Goal: Information Seeking & Learning: Understand process/instructions

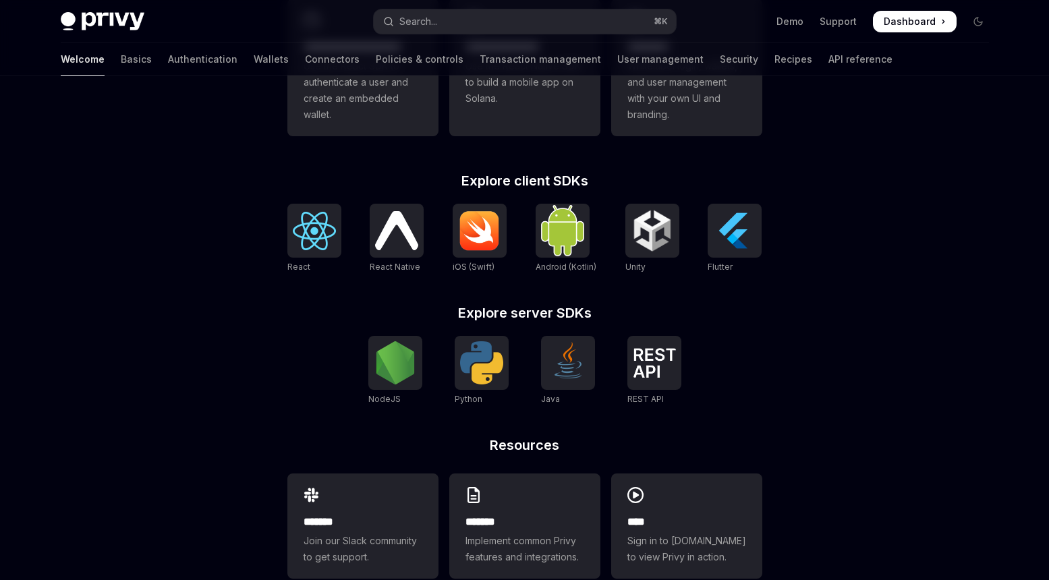
scroll to position [492, 0]
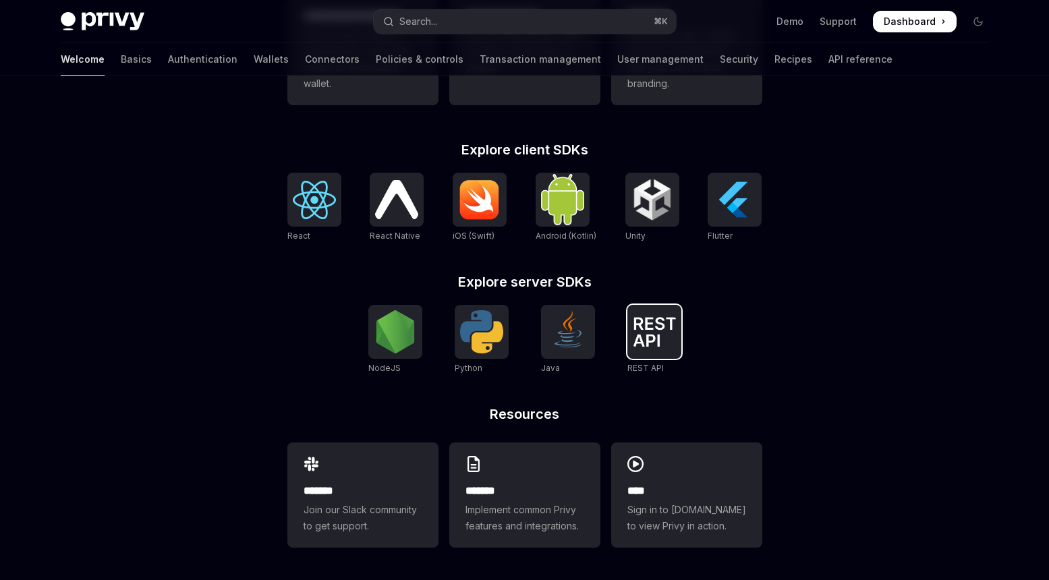
click at [664, 348] on div at bounding box center [654, 332] width 54 height 54
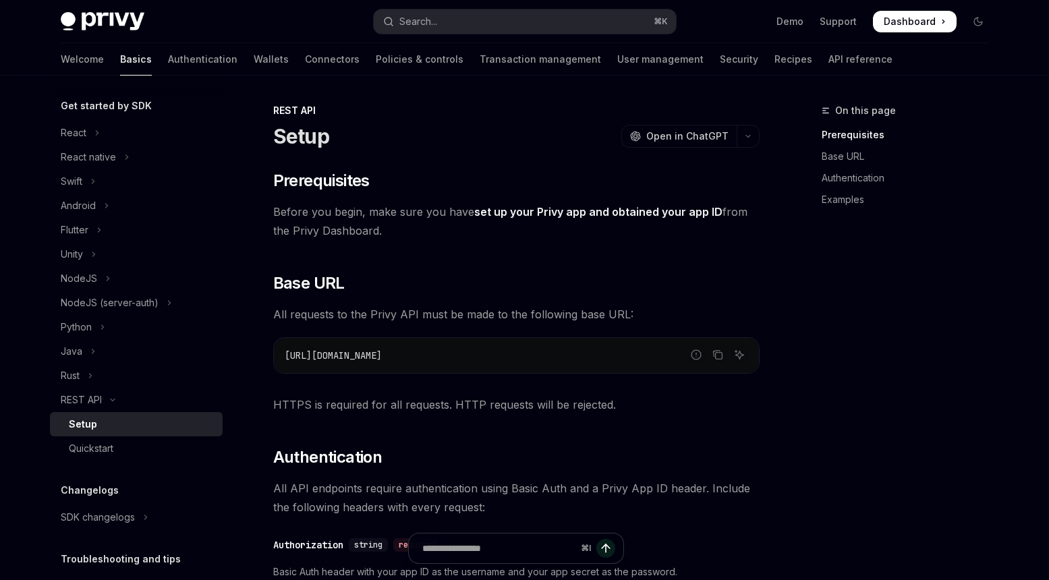
scroll to position [1, 0]
click at [741, 61] on div "Welcome Basics Authentication Wallets Connectors Policies & controls Transactio…" at bounding box center [477, 59] width 832 height 32
click at [828, 61] on link "API reference" at bounding box center [860, 59] width 64 height 32
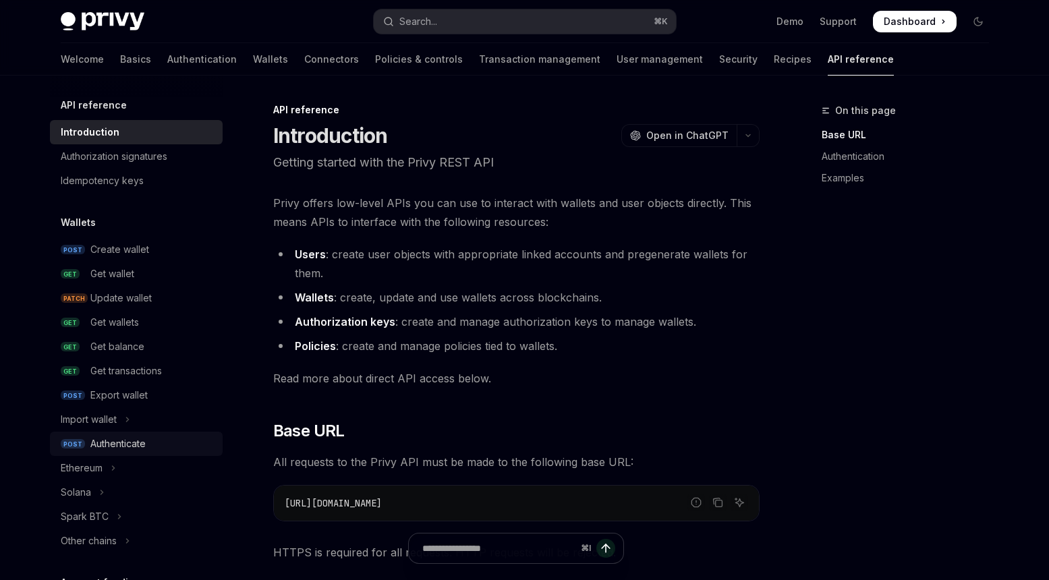
click at [132, 444] on div "Authenticate" at bounding box center [117, 444] width 55 height 16
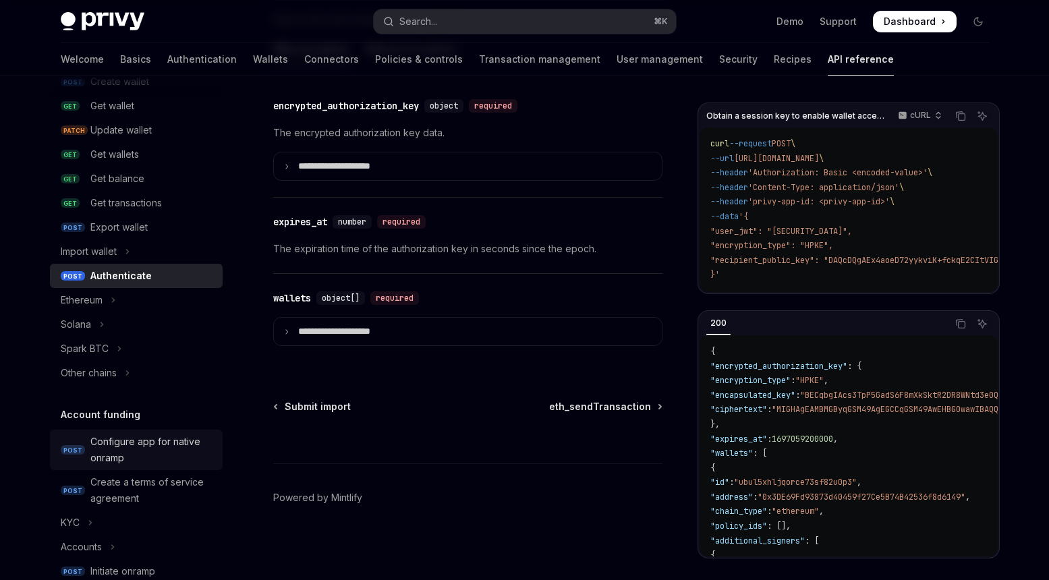
scroll to position [169, 0]
click at [120, 351] on icon "Toggle Spark BTC section" at bounding box center [119, 347] width 5 height 16
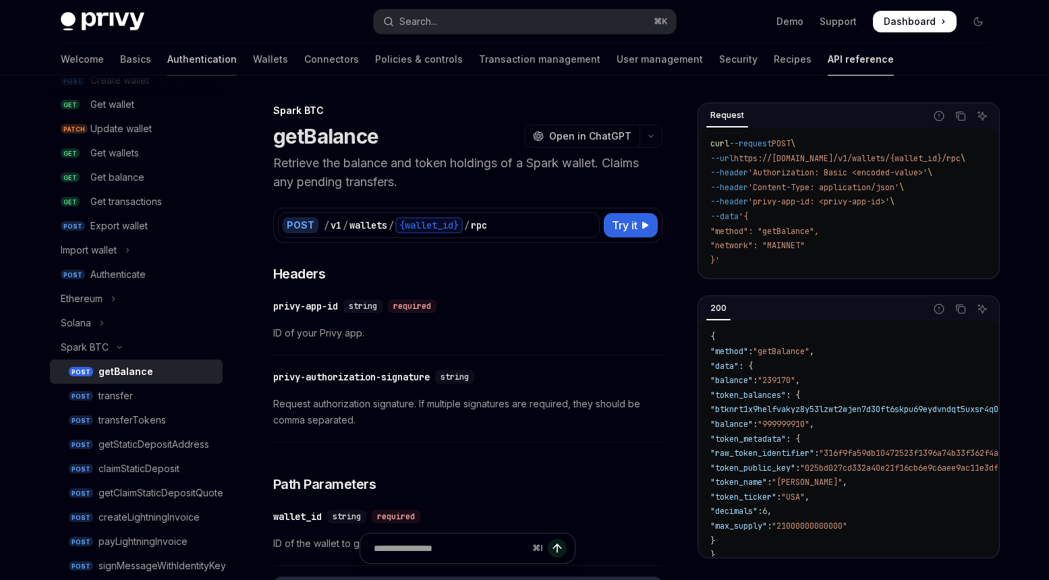
click at [167, 57] on link "Authentication" at bounding box center [201, 59] width 69 height 32
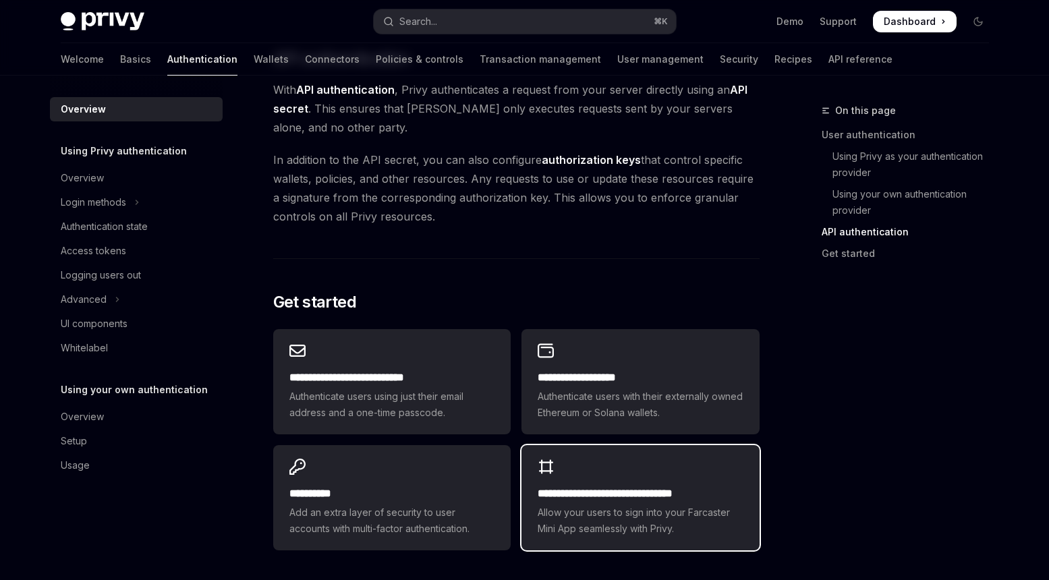
scroll to position [1112, 0]
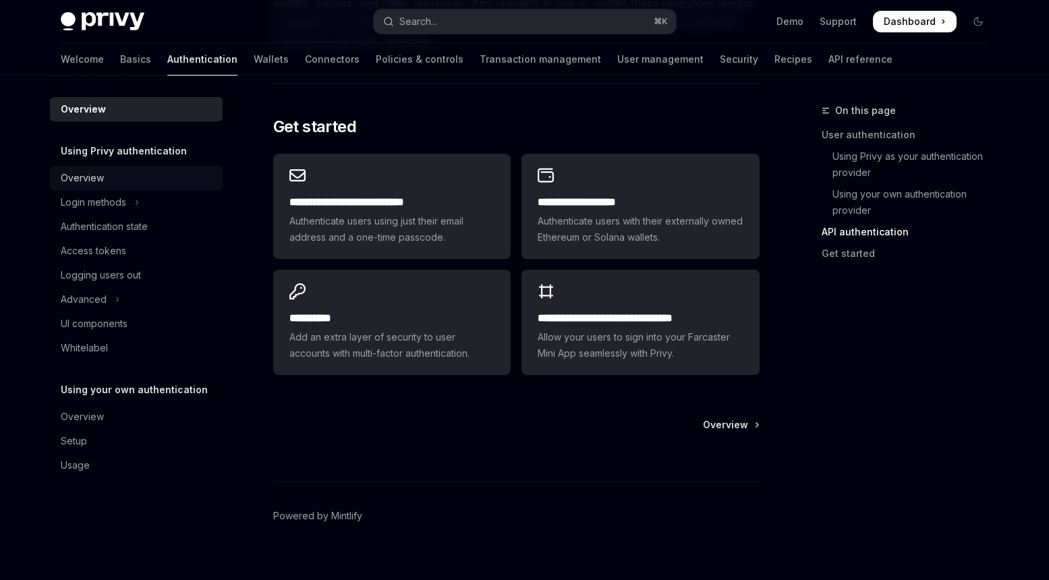
click at [88, 177] on div "Overview" at bounding box center [82, 178] width 43 height 16
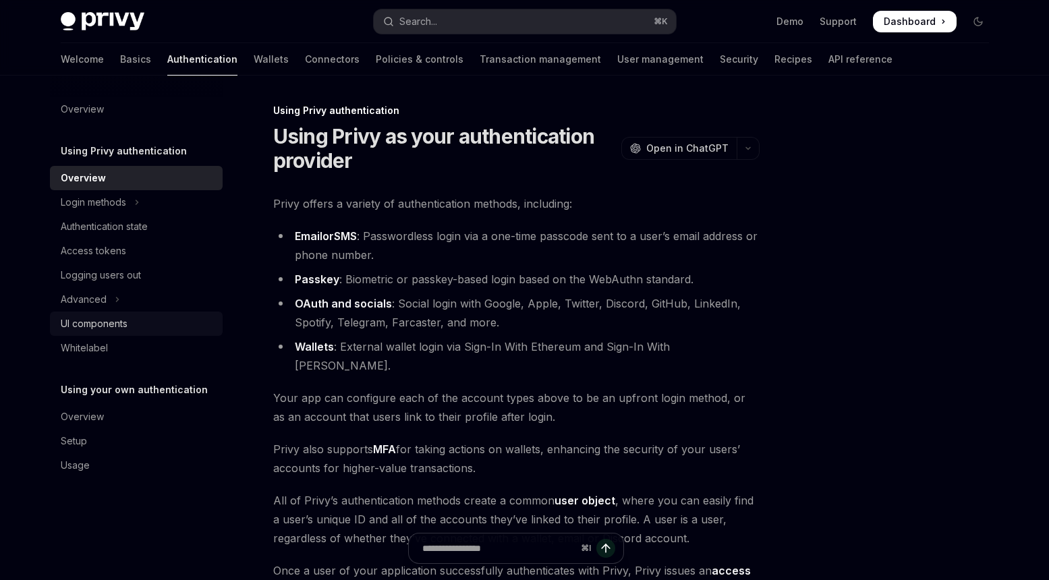
click at [100, 326] on div "UI components" at bounding box center [94, 324] width 67 height 16
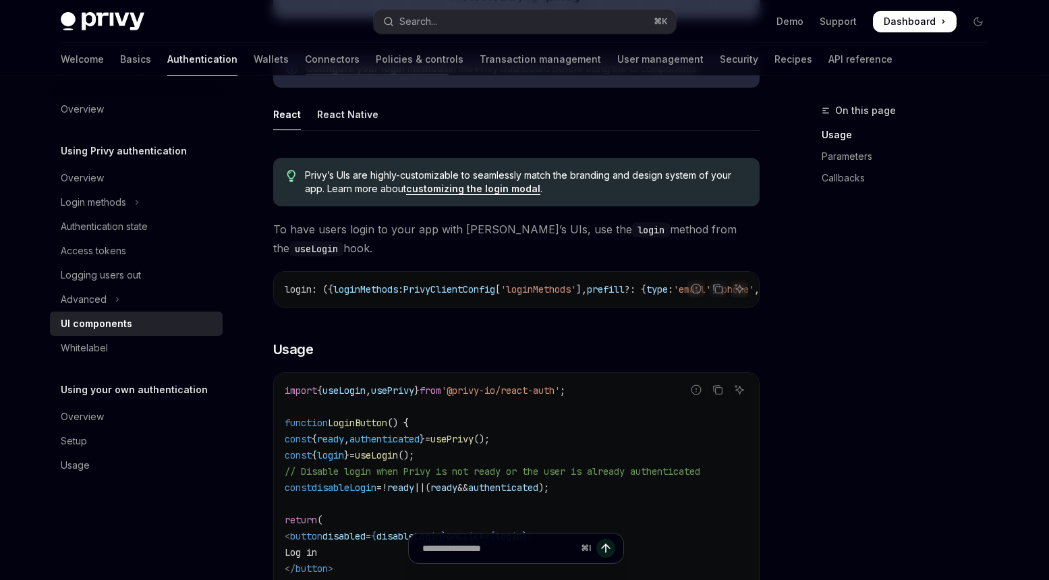
scroll to position [696, 0]
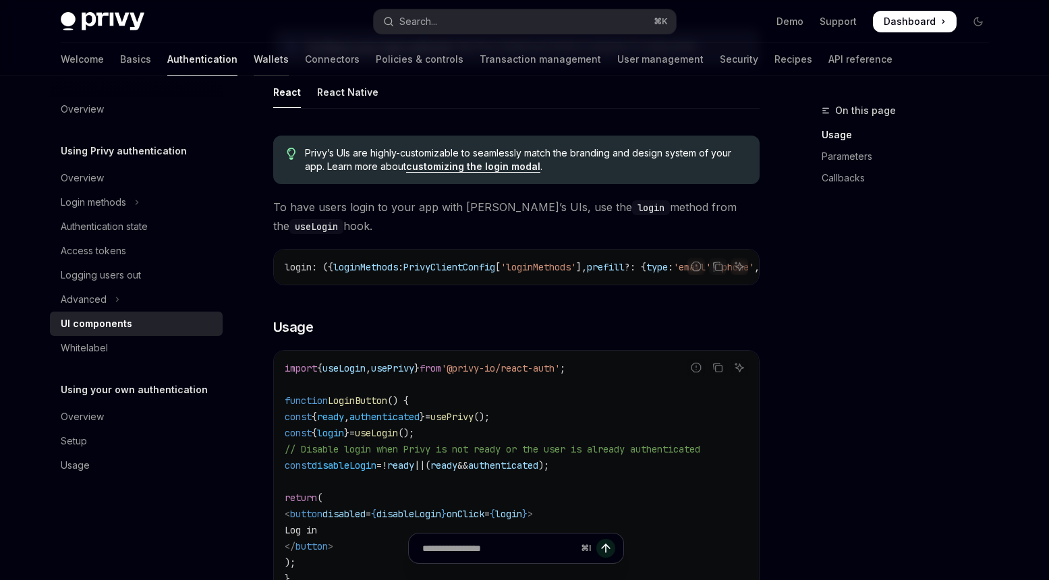
click at [254, 59] on link "Wallets" at bounding box center [271, 59] width 35 height 32
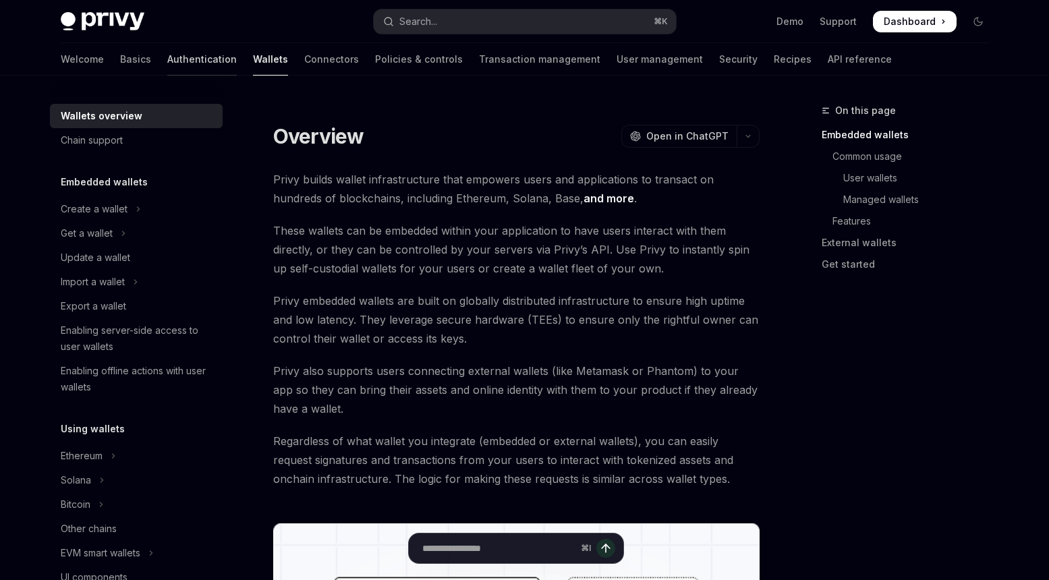
click at [167, 53] on link "Authentication" at bounding box center [201, 59] width 69 height 32
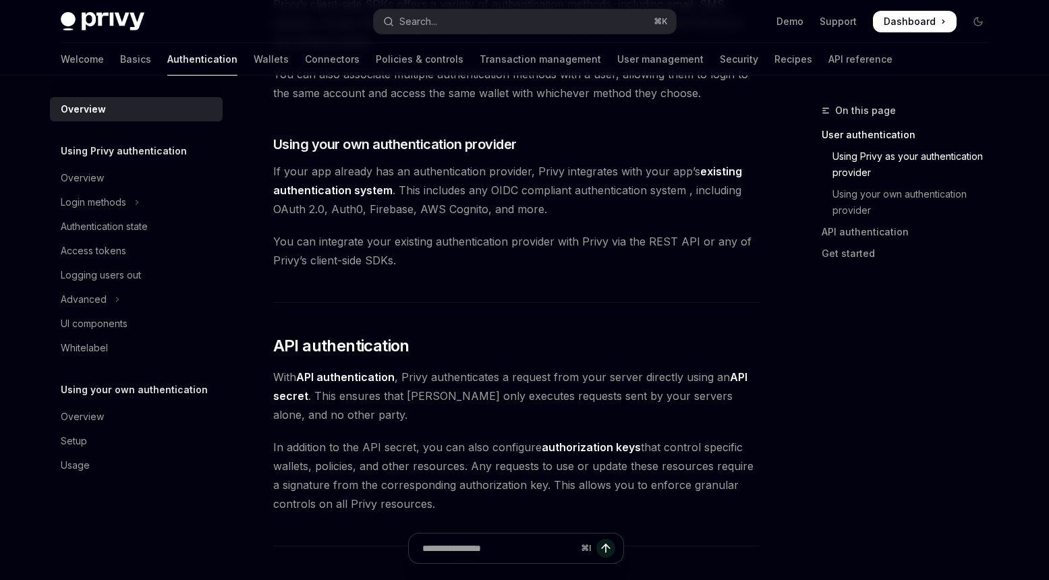
scroll to position [650, 0]
click at [92, 352] on div "Whitelabel" at bounding box center [84, 348] width 47 height 16
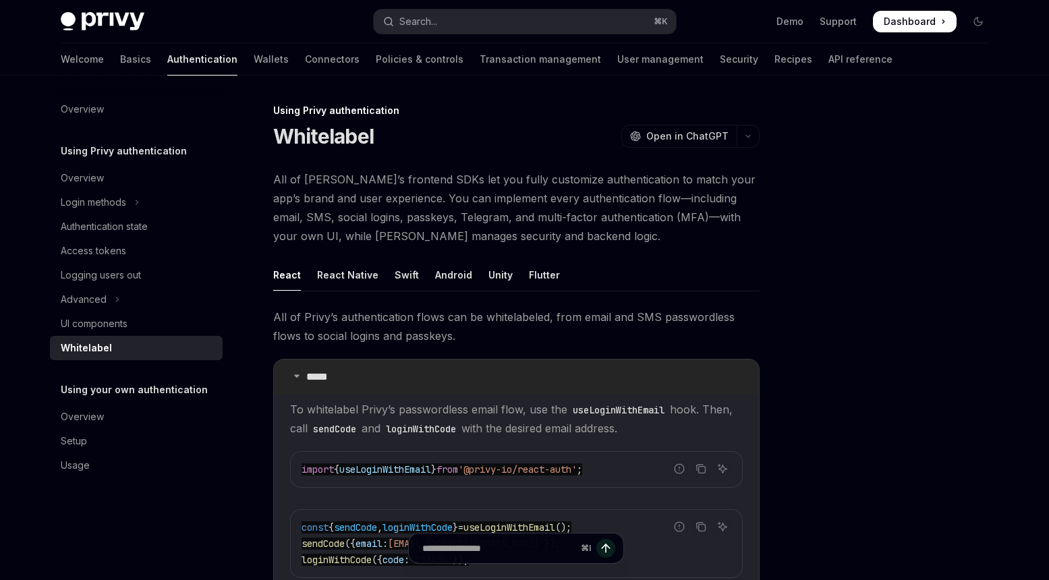
click at [321, 378] on p "*****" at bounding box center [320, 376] width 28 height 13
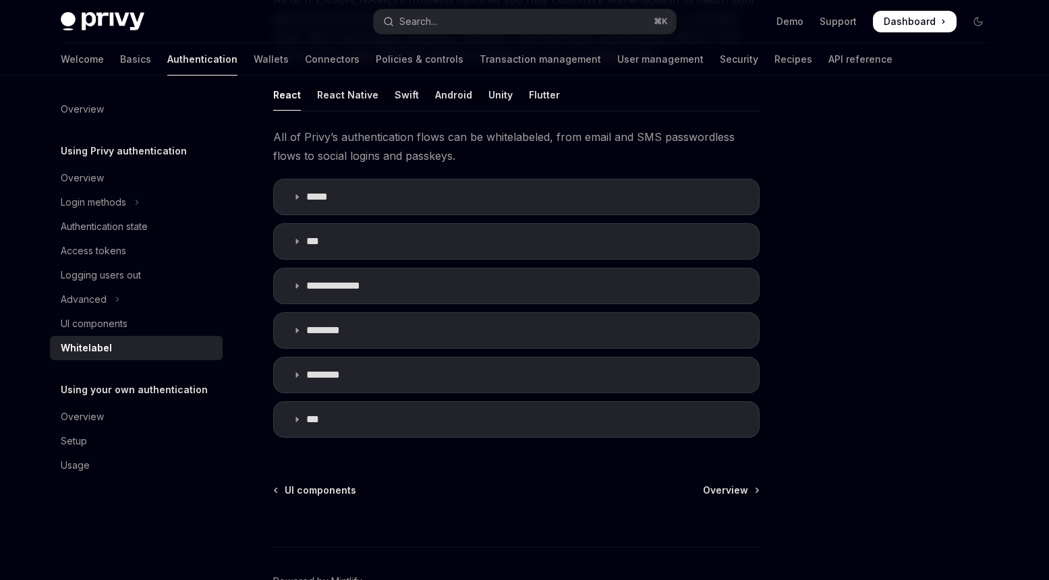
scroll to position [184, 0]
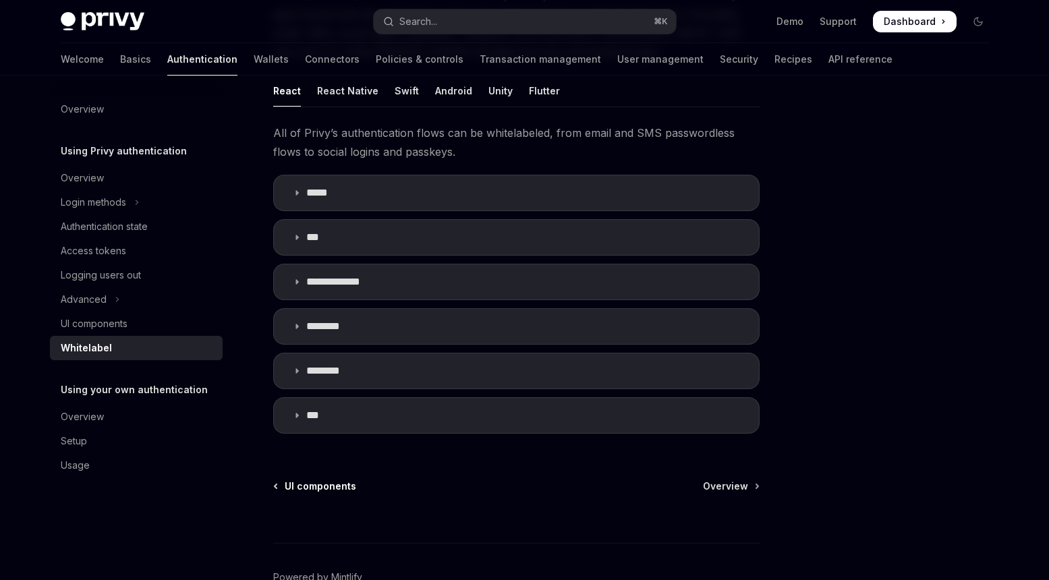
click at [324, 482] on span "UI components" at bounding box center [320, 486] width 71 height 13
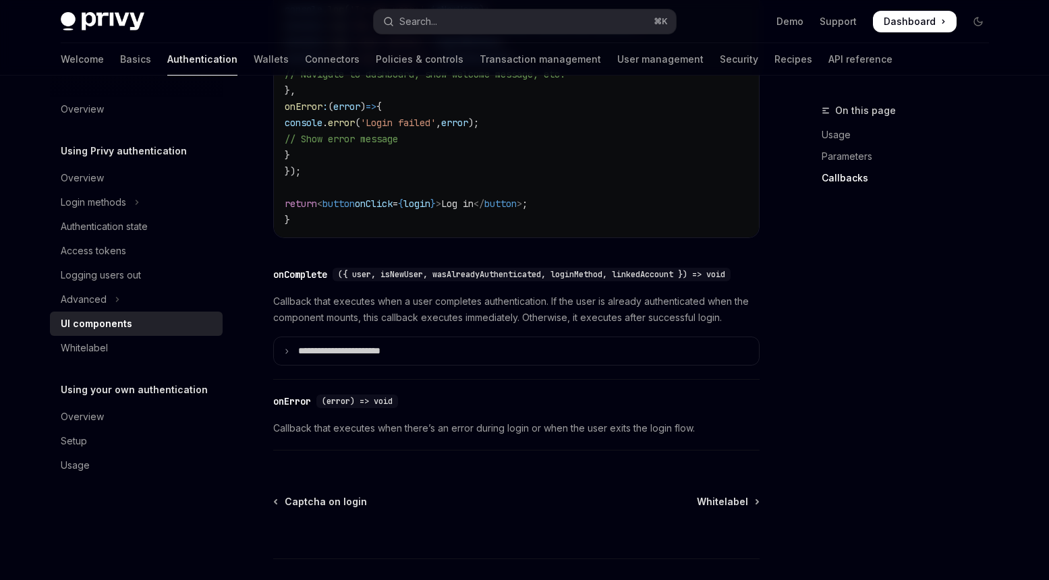
scroll to position [1897, 0]
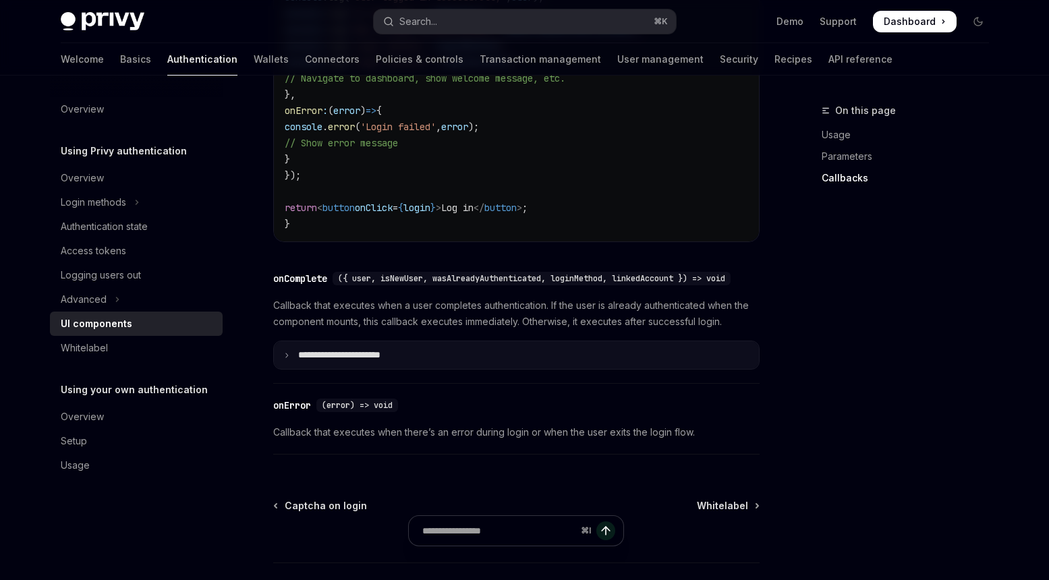
click at [396, 361] on p "**********" at bounding box center [357, 354] width 119 height 11
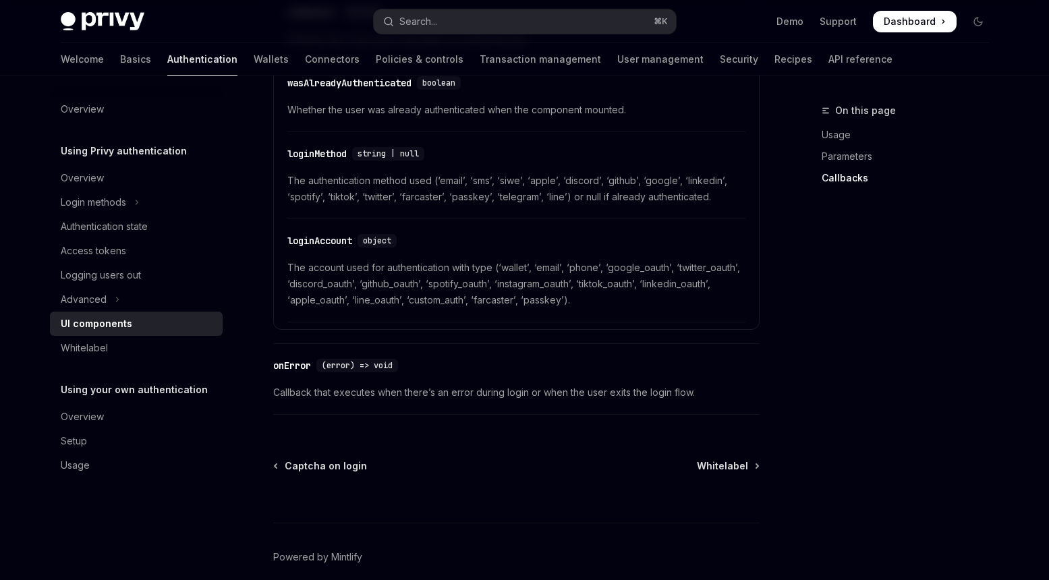
scroll to position [2392, 0]
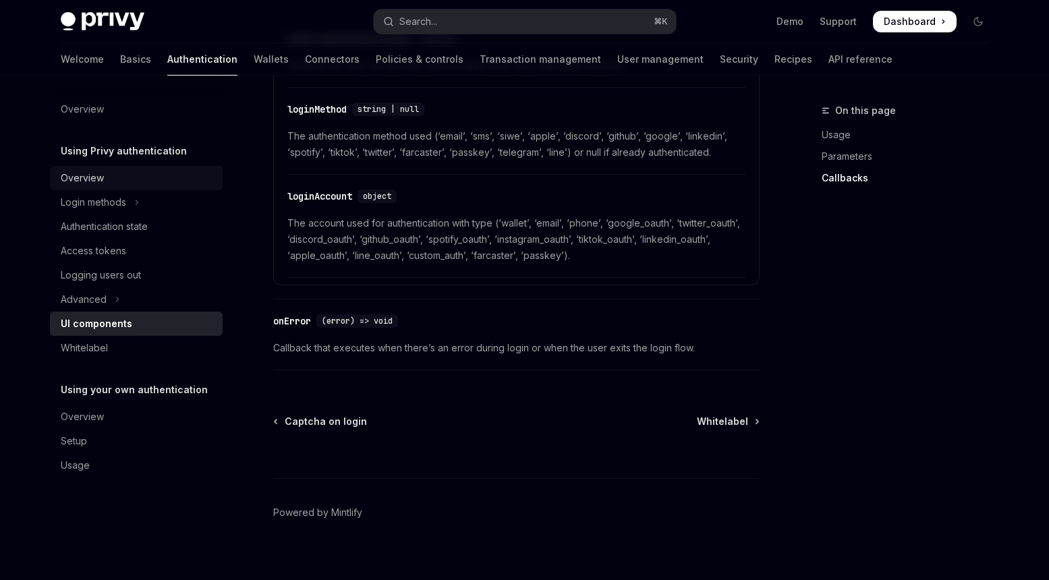
click at [88, 175] on div "Overview" at bounding box center [82, 178] width 43 height 16
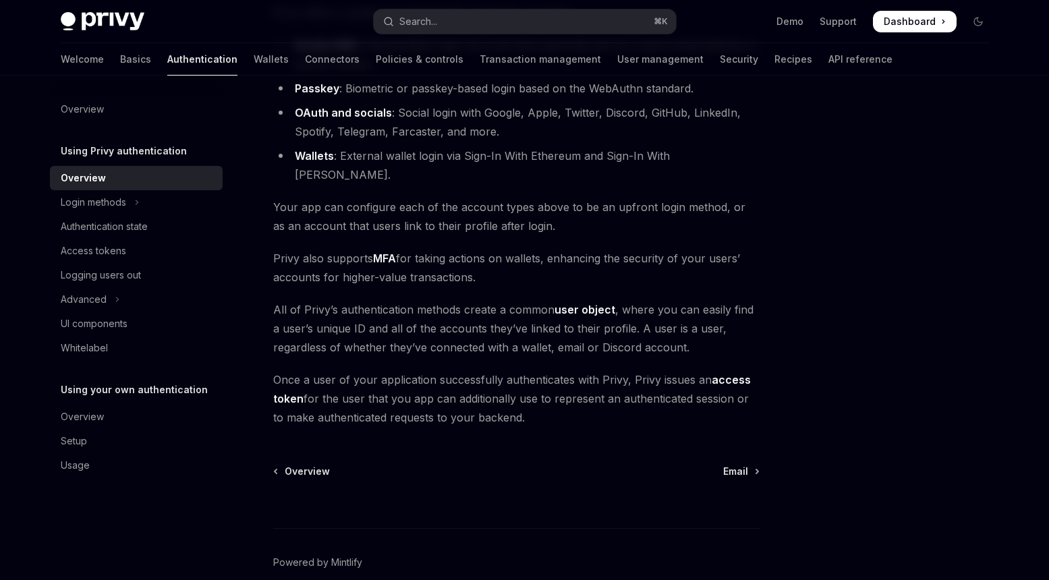
scroll to position [196, 0]
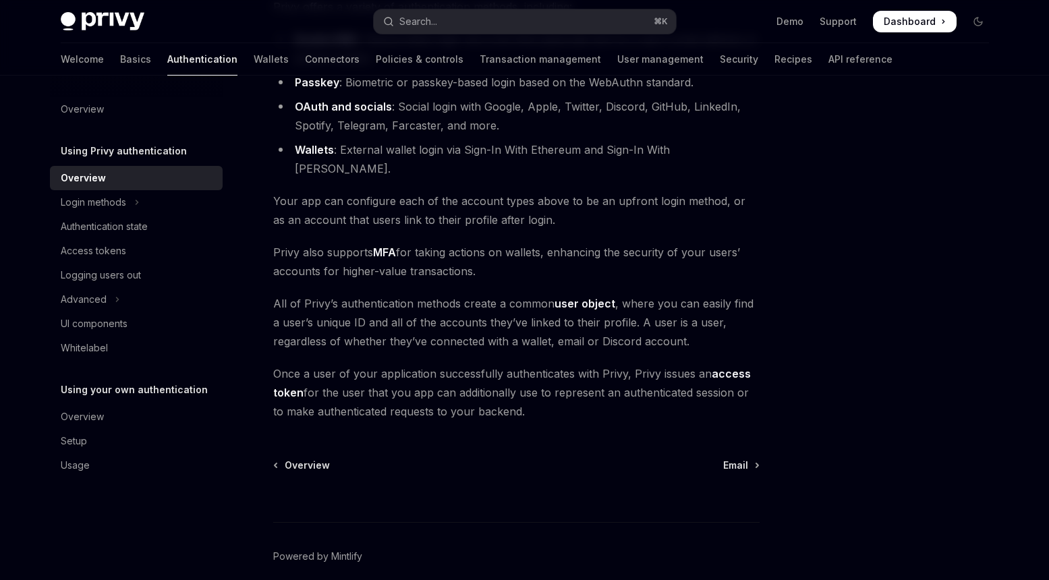
drag, startPoint x: 275, startPoint y: 352, endPoint x: 558, endPoint y: 393, distance: 286.2
click at [559, 393] on span "Once a user of your application successfully authenticates with Privy, Privy is…" at bounding box center [516, 392] width 486 height 57
click at [558, 393] on span "Once a user of your application successfully authenticates with Privy, Privy is…" at bounding box center [516, 392] width 486 height 57
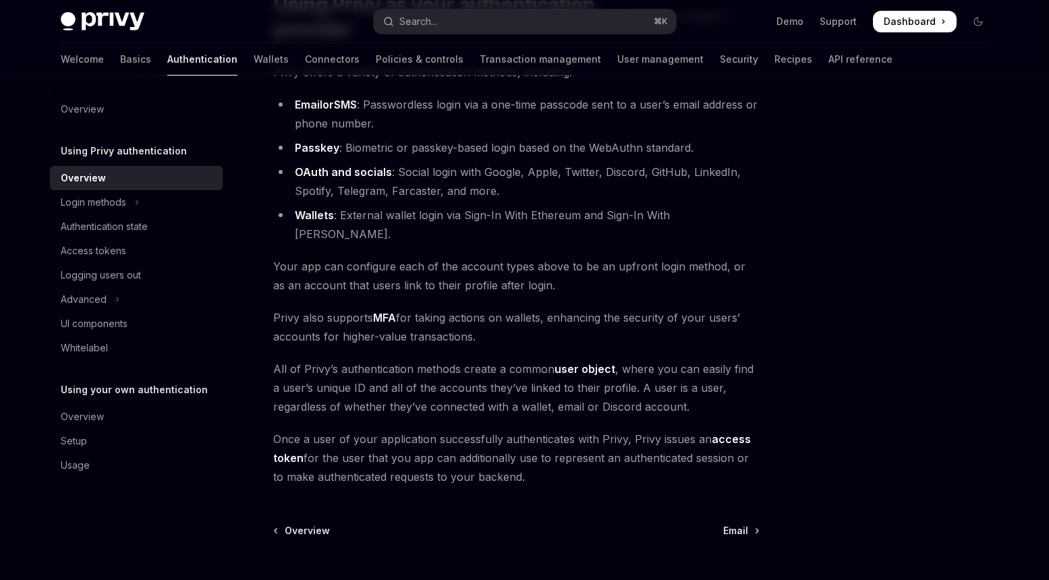
scroll to position [132, 0]
click at [735, 523] on span "Email" at bounding box center [735, 529] width 25 height 13
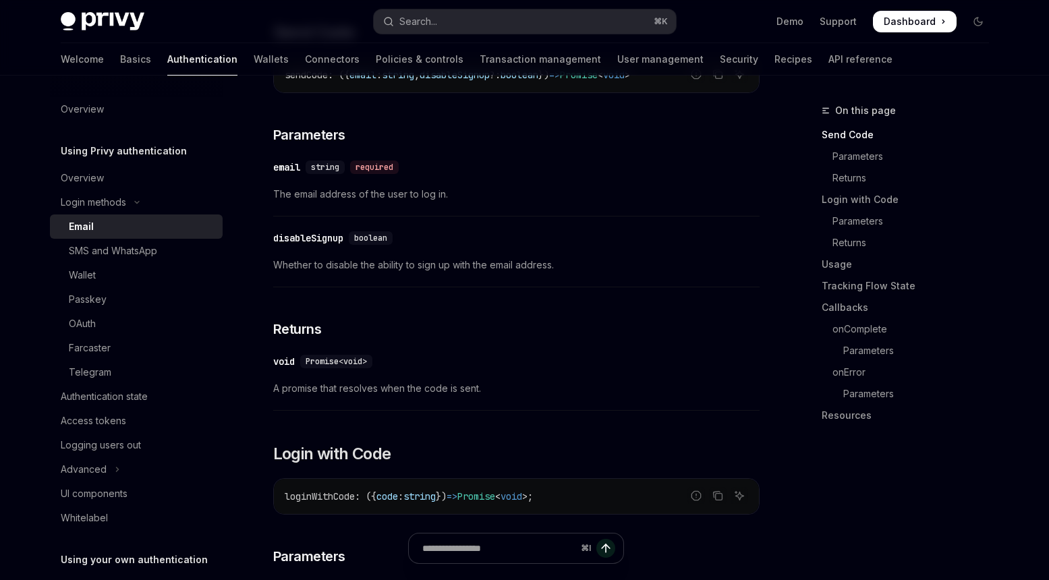
scroll to position [502, 0]
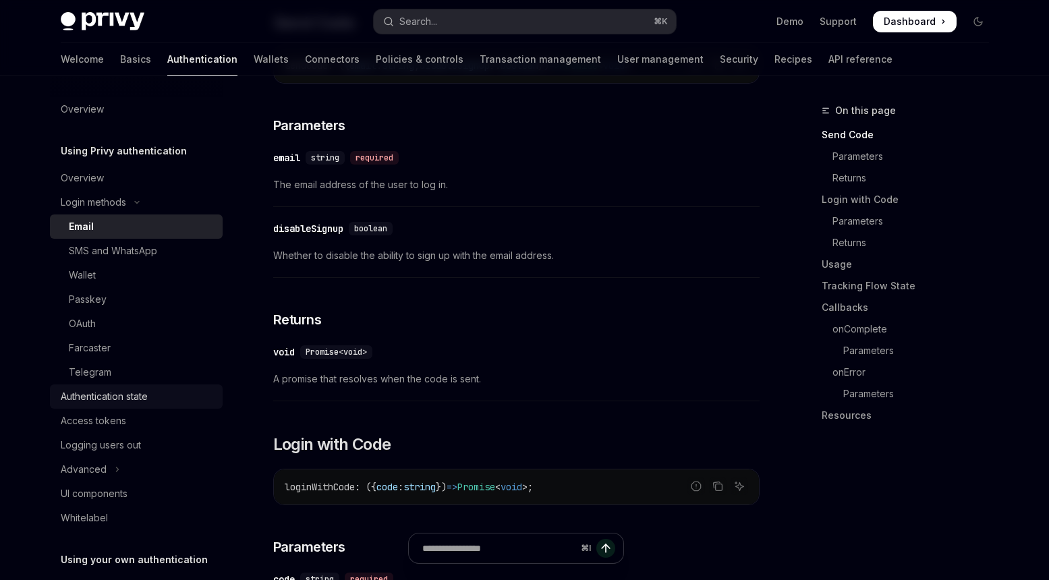
click at [109, 391] on div "Authentication state" at bounding box center [104, 396] width 87 height 16
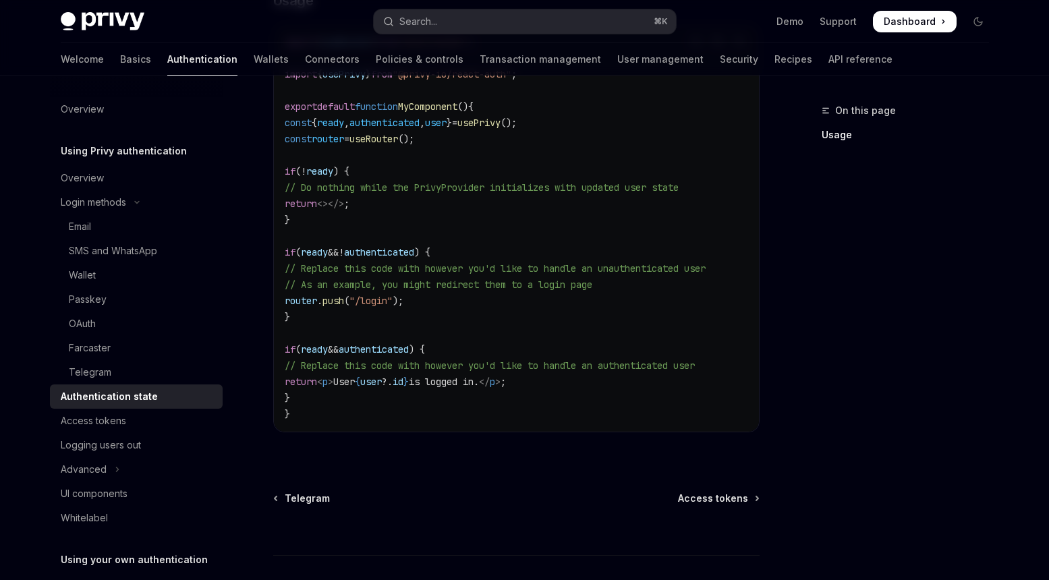
scroll to position [580, 0]
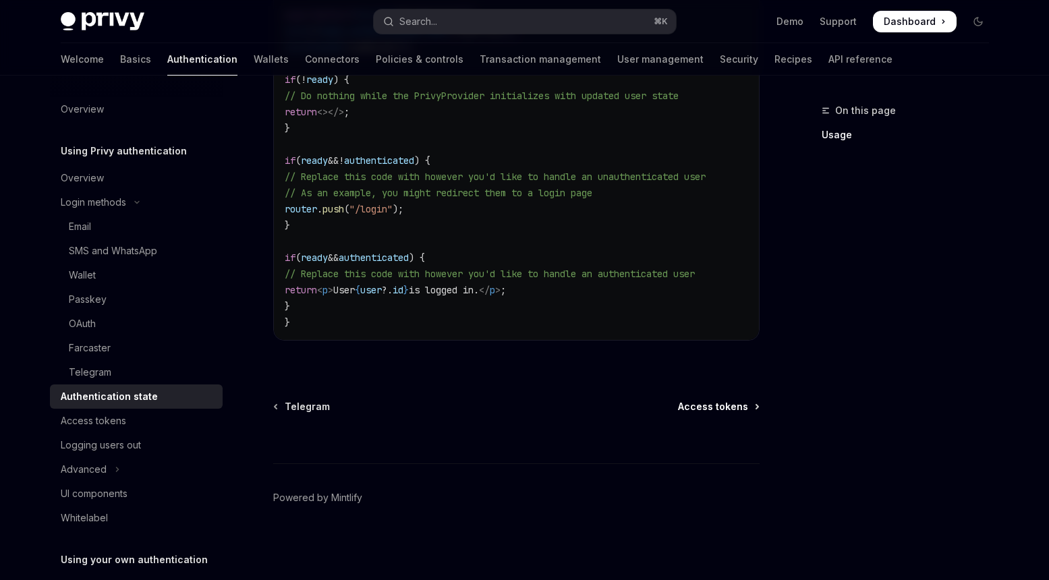
click at [722, 404] on span "Access tokens" at bounding box center [713, 406] width 70 height 13
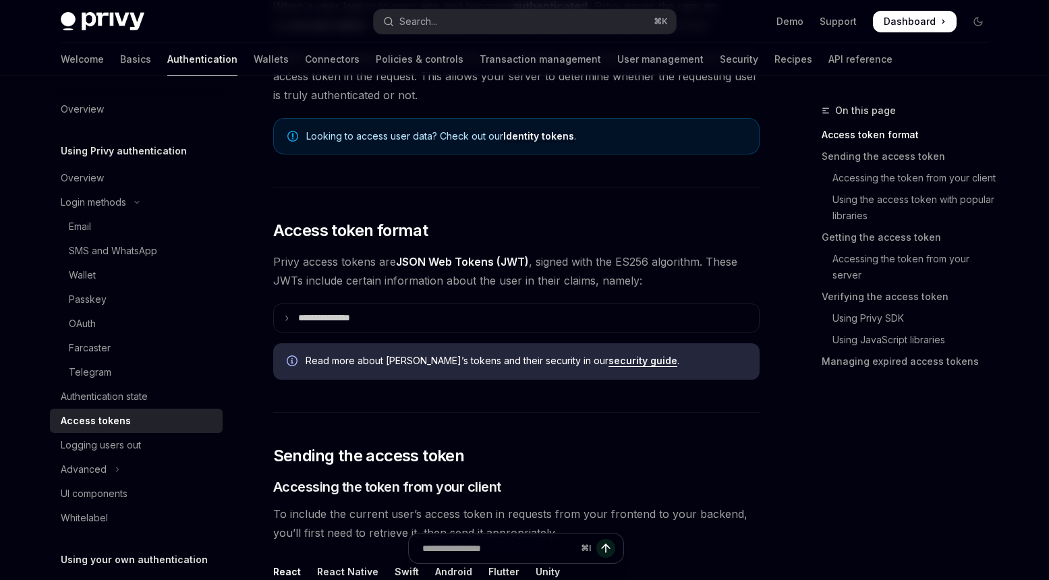
scroll to position [176, 0]
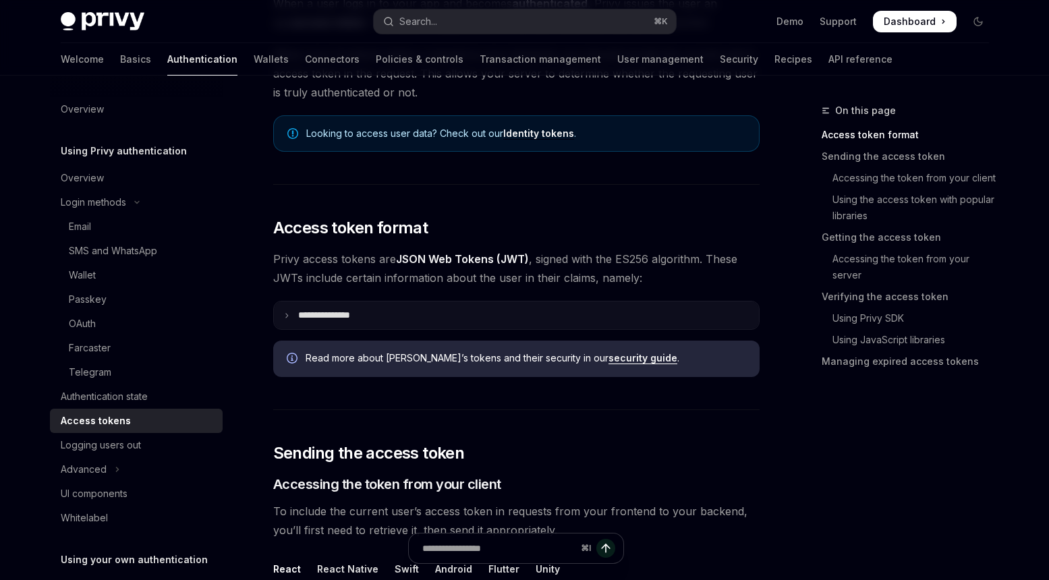
click at [384, 322] on summary "**********" at bounding box center [516, 315] width 485 height 28
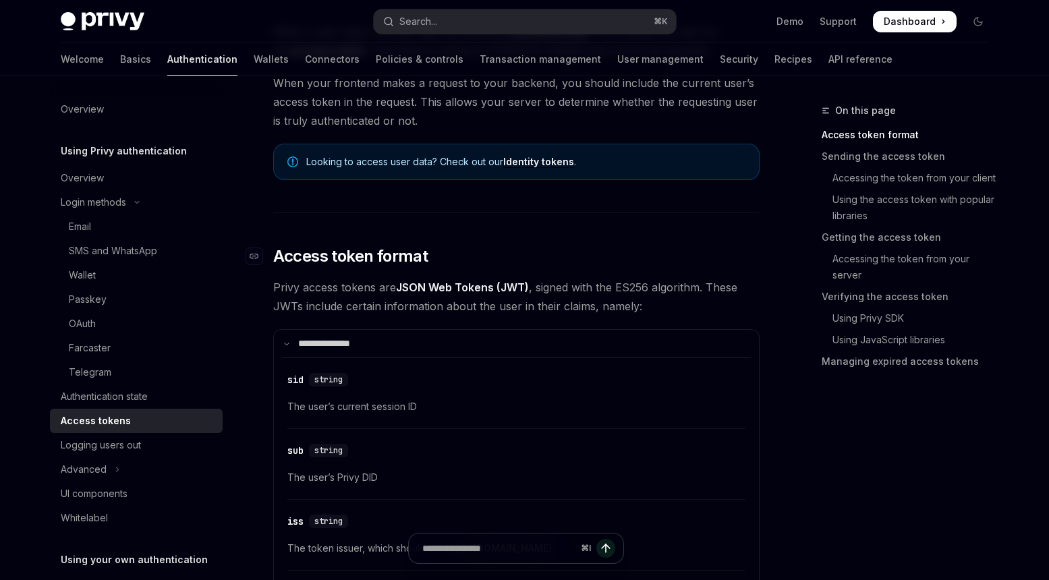
scroll to position [129, 0]
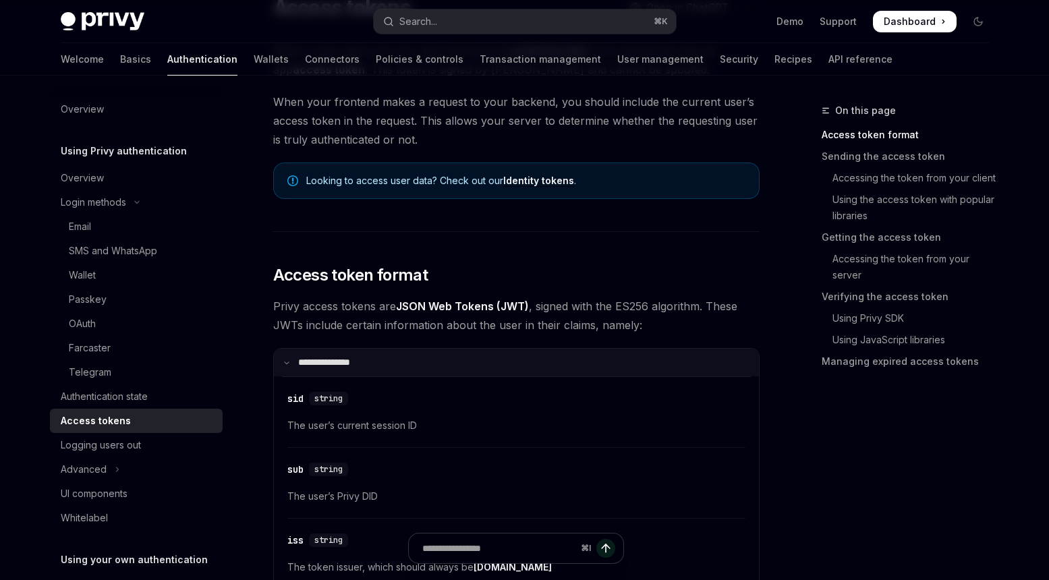
click at [327, 361] on p "**********" at bounding box center [332, 362] width 69 height 11
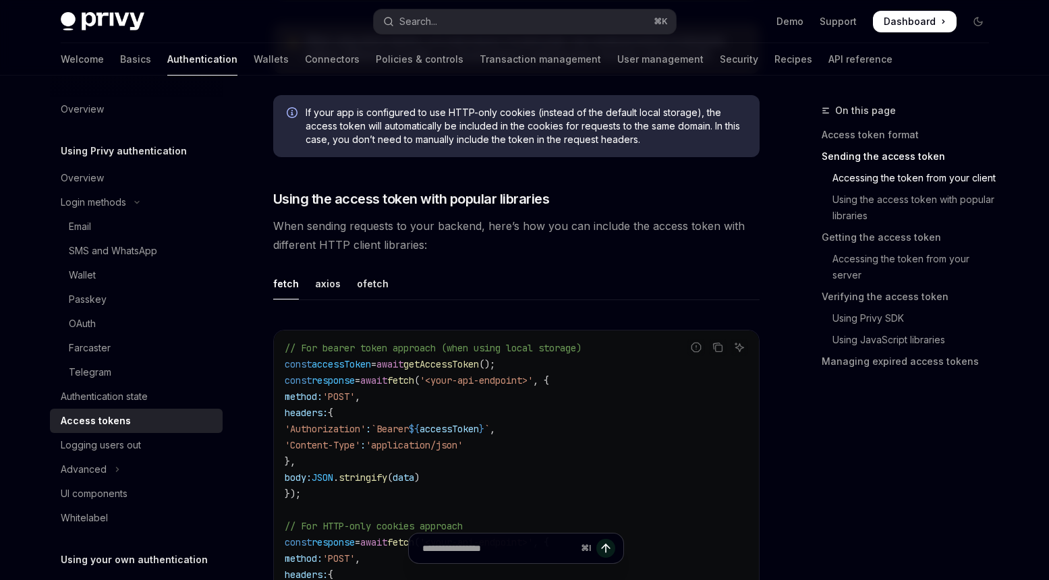
scroll to position [1052, 0]
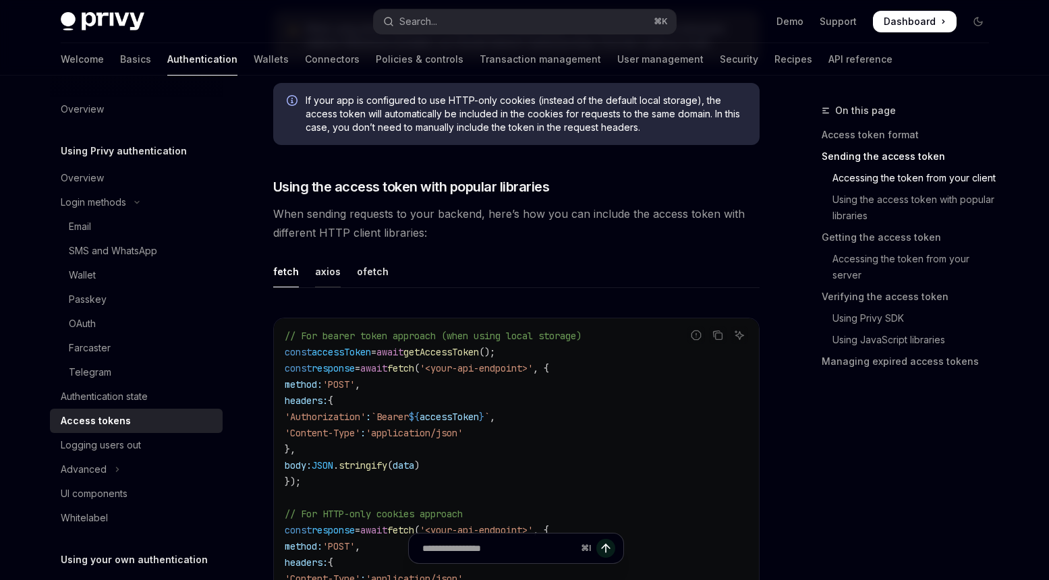
click at [325, 272] on div "axios" at bounding box center [328, 272] width 26 height 32
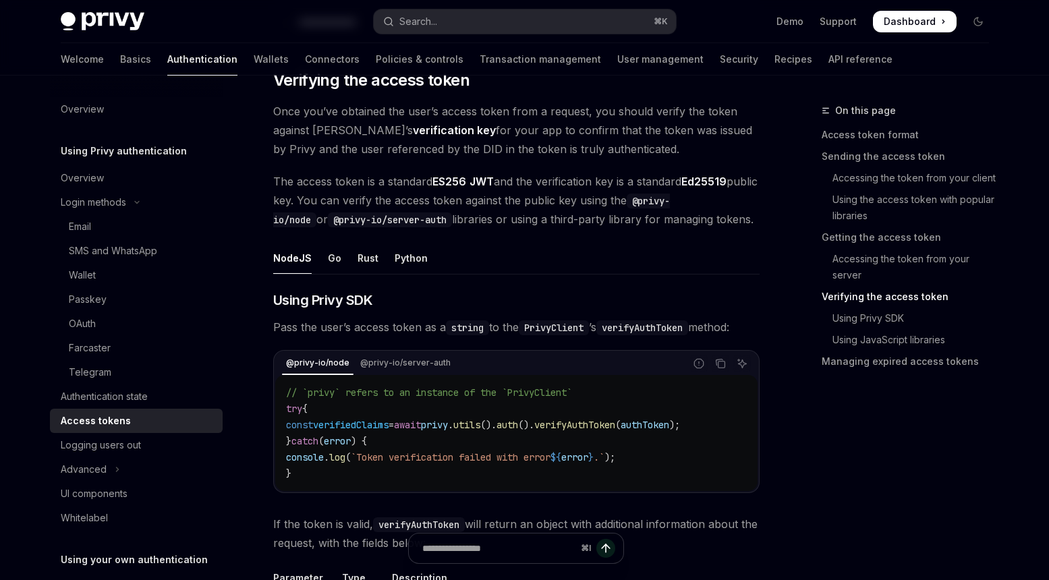
scroll to position [1955, 0]
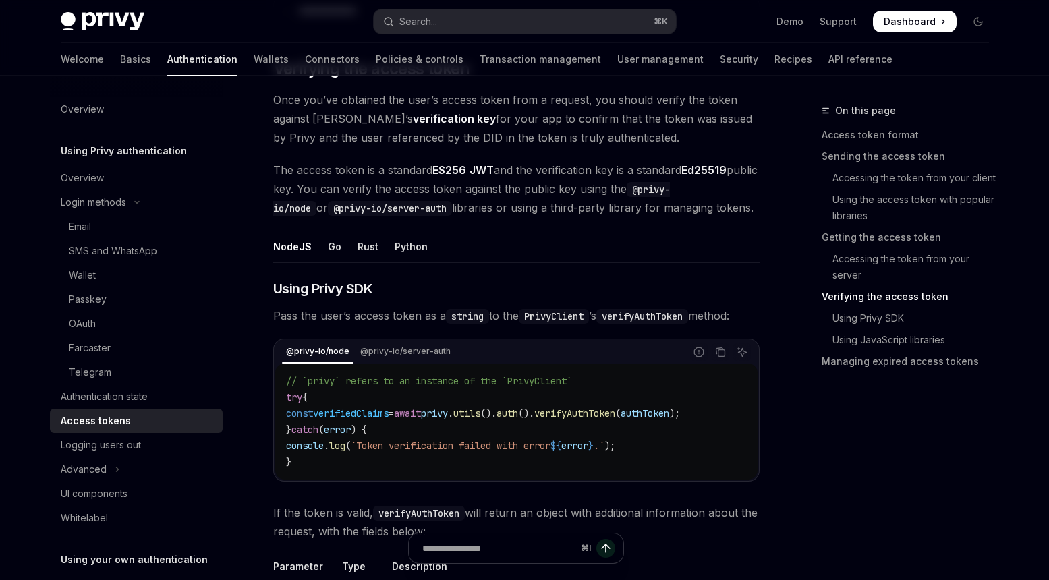
click at [328, 248] on div "Go" at bounding box center [334, 247] width 13 height 32
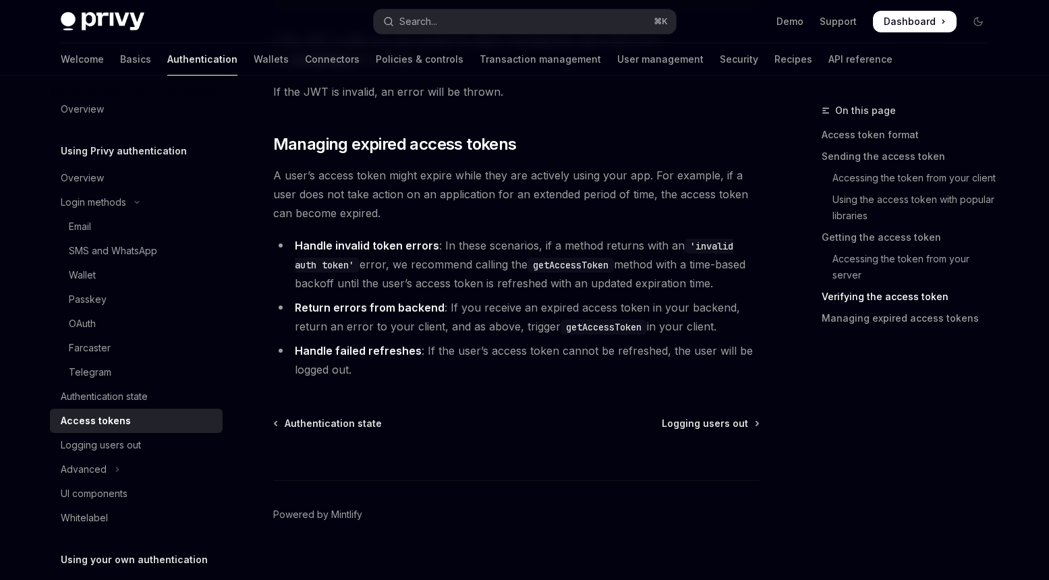
scroll to position [3393, 0]
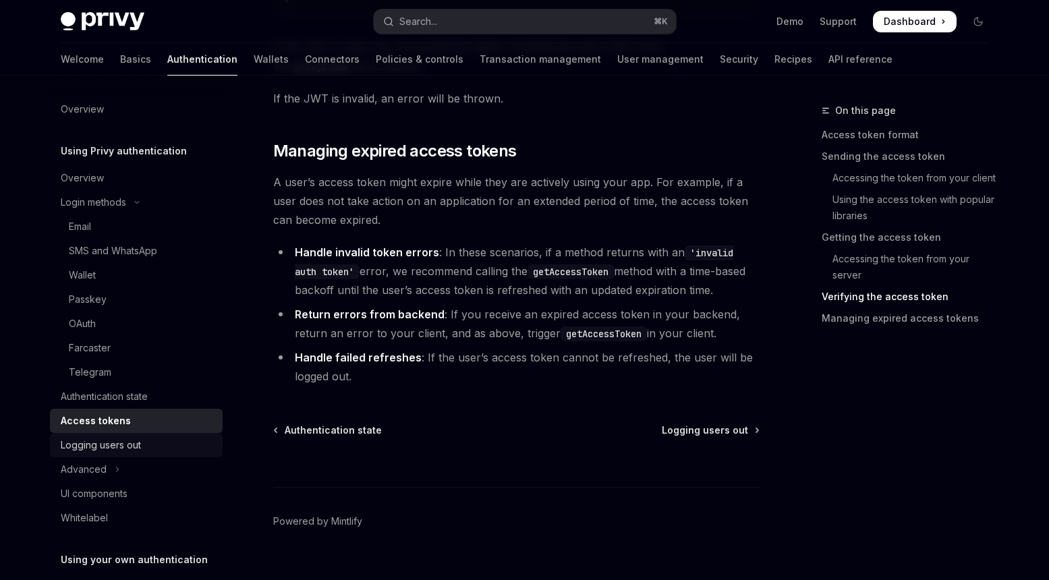
drag, startPoint x: 93, startPoint y: 448, endPoint x: 105, endPoint y: 444, distance: 12.8
click at [93, 448] on div "Logging users out" at bounding box center [101, 445] width 80 height 16
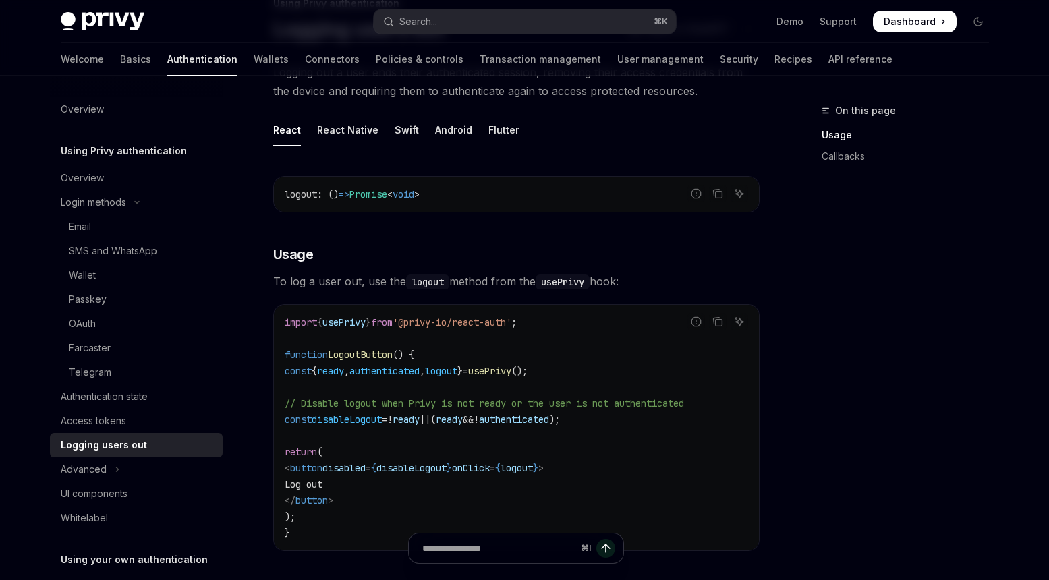
scroll to position [120, 0]
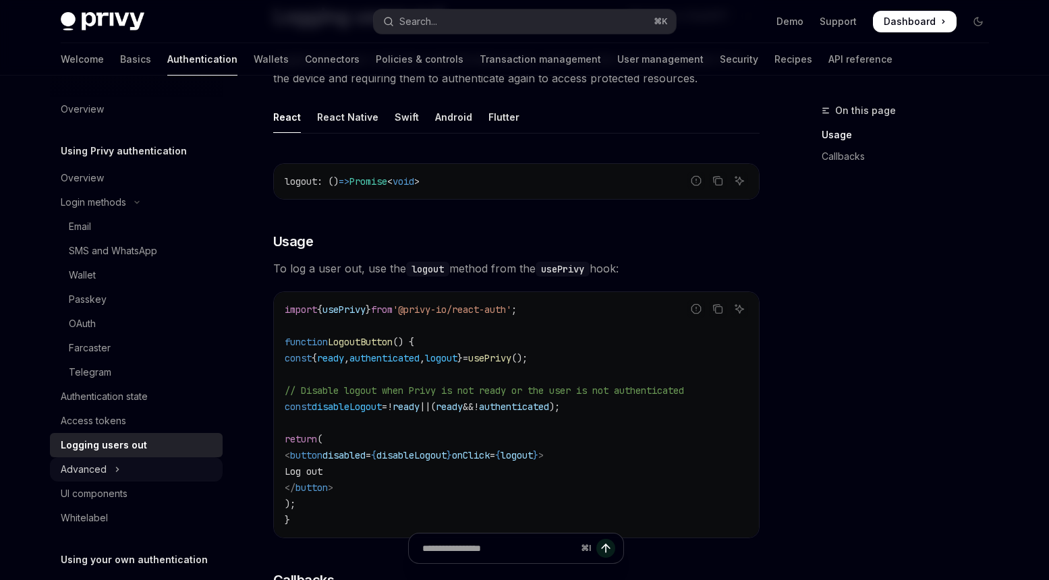
click at [84, 469] on div "Advanced" at bounding box center [84, 469] width 46 height 16
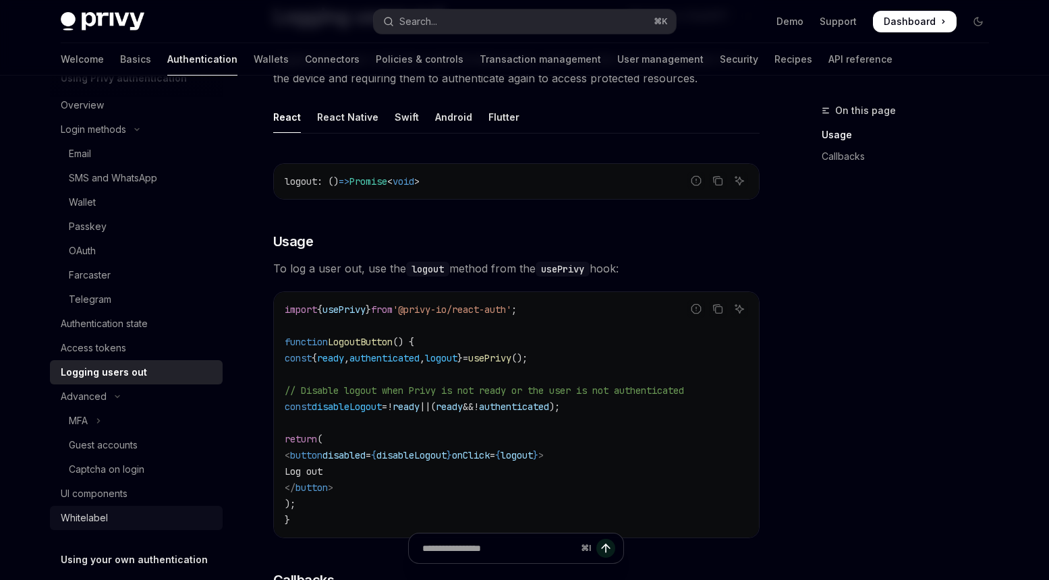
scroll to position [103, 0]
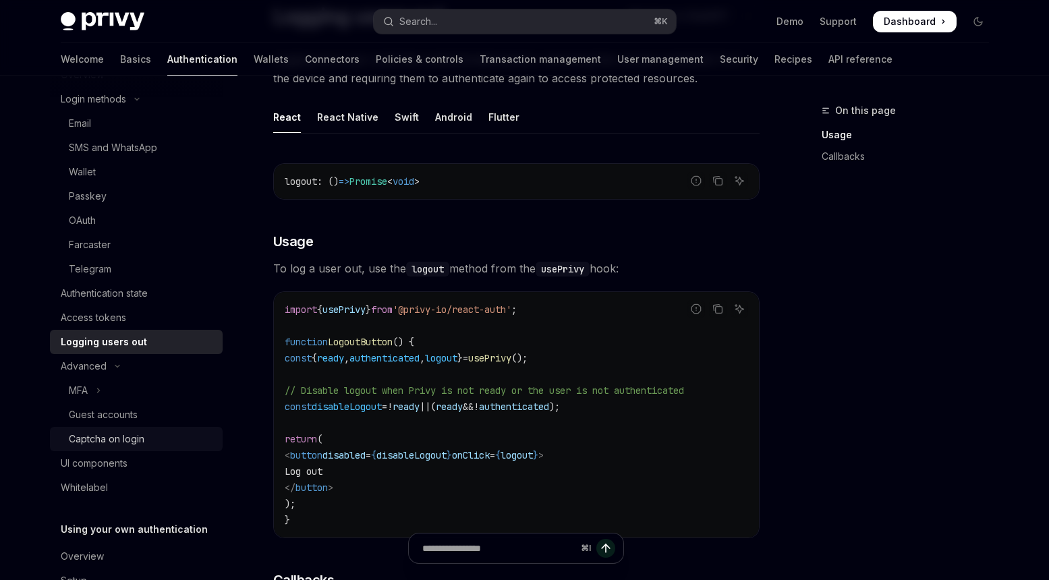
click at [110, 436] on div "Captcha on login" at bounding box center [107, 439] width 76 height 16
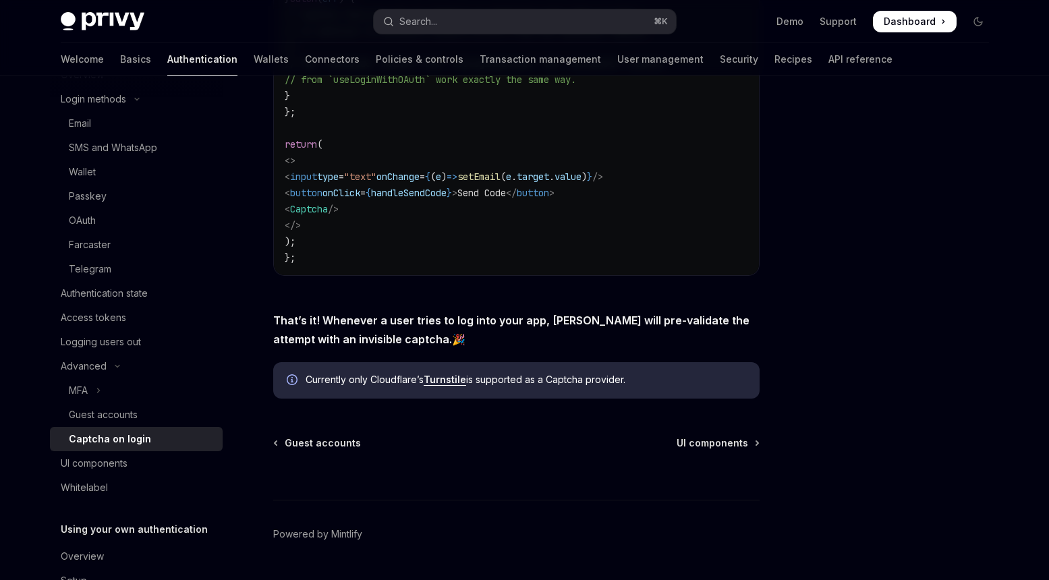
scroll to position [558, 0]
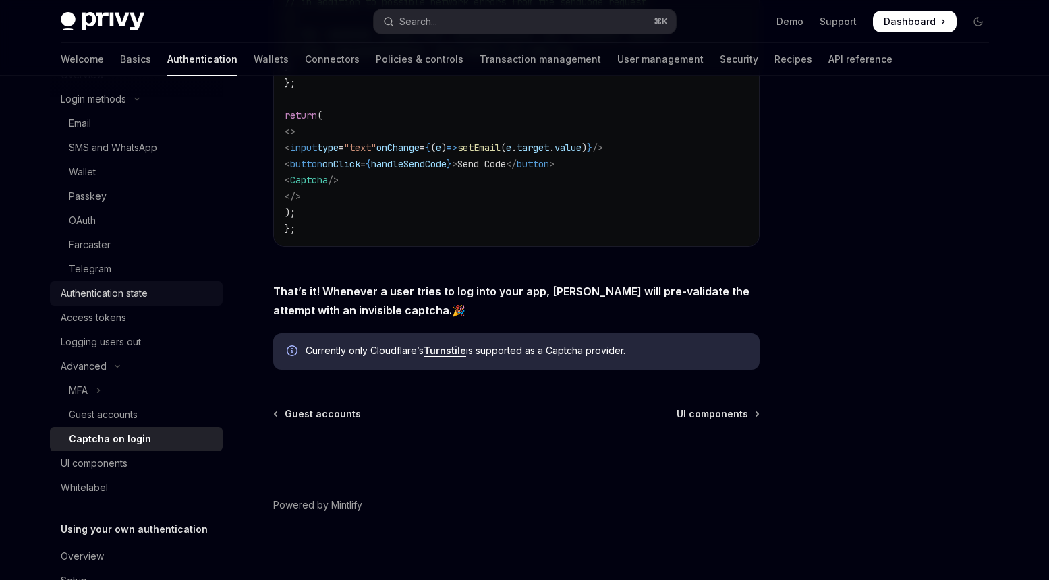
click at [105, 297] on div "Authentication state" at bounding box center [104, 293] width 87 height 16
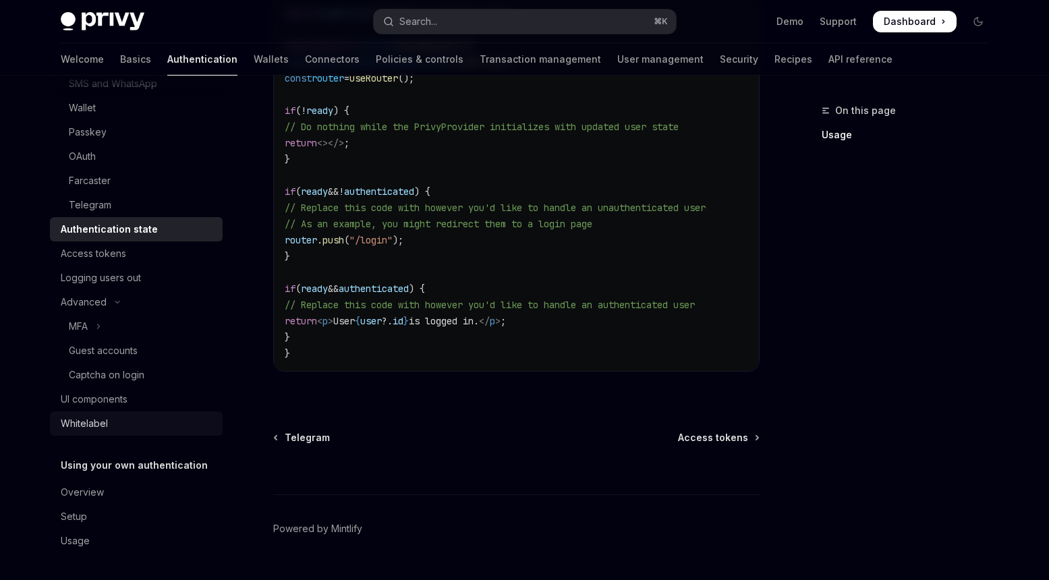
scroll to position [167, 0]
click at [74, 488] on div "Overview" at bounding box center [82, 492] width 43 height 16
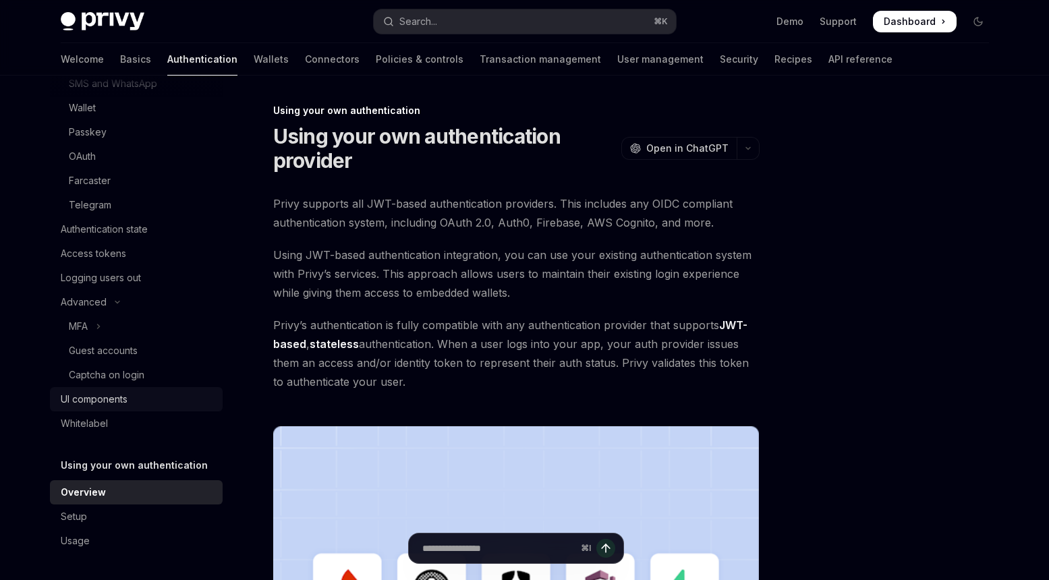
drag, startPoint x: 100, startPoint y: 395, endPoint x: 111, endPoint y: 400, distance: 11.2
click at [100, 395] on div "UI components" at bounding box center [94, 399] width 67 height 16
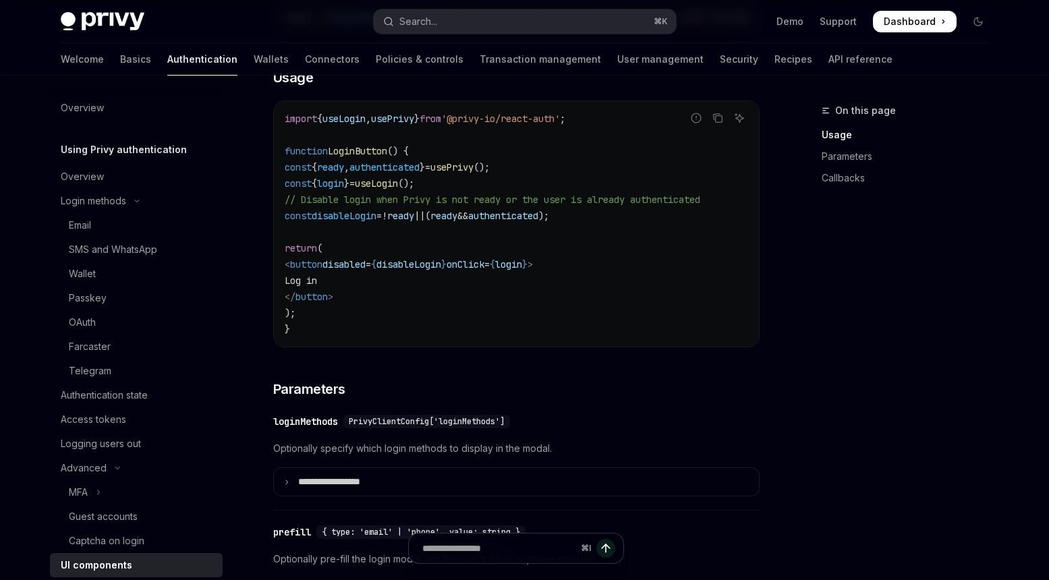
scroll to position [976, 0]
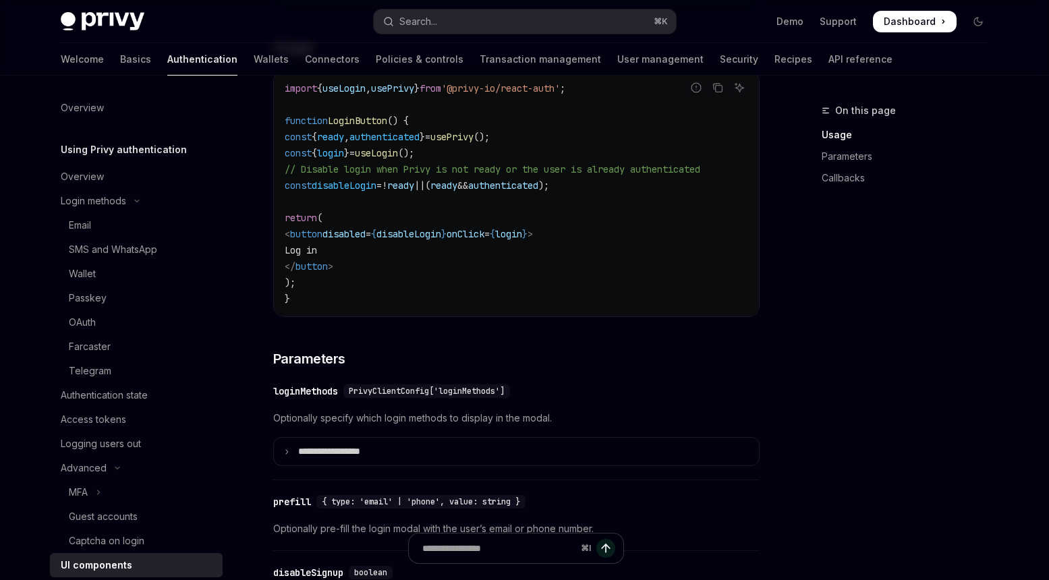
click at [86, 569] on div "UI components" at bounding box center [96, 565] width 71 height 16
type textarea "*"
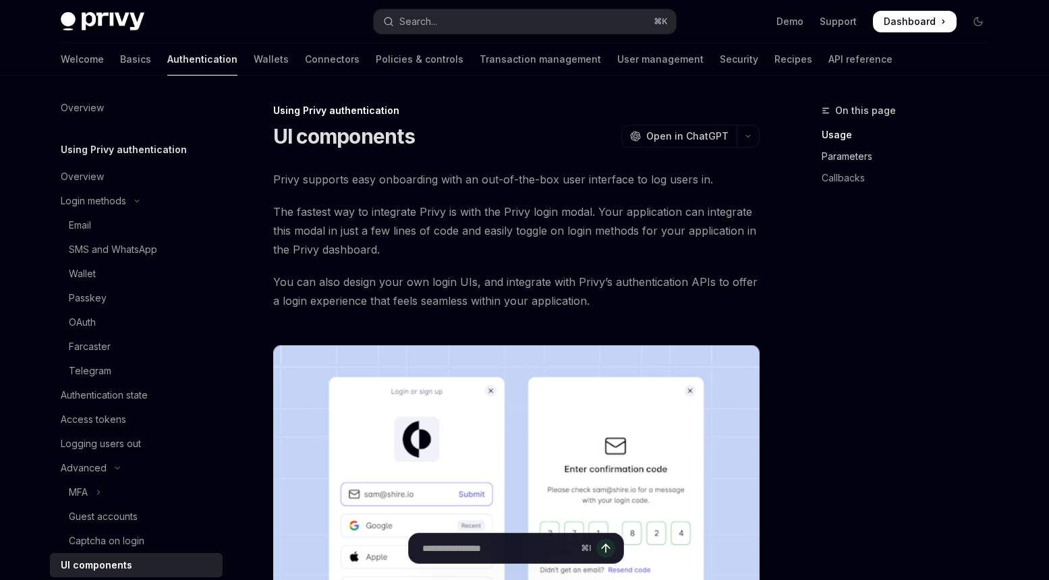
click at [856, 158] on link "Parameters" at bounding box center [910, 157] width 178 height 22
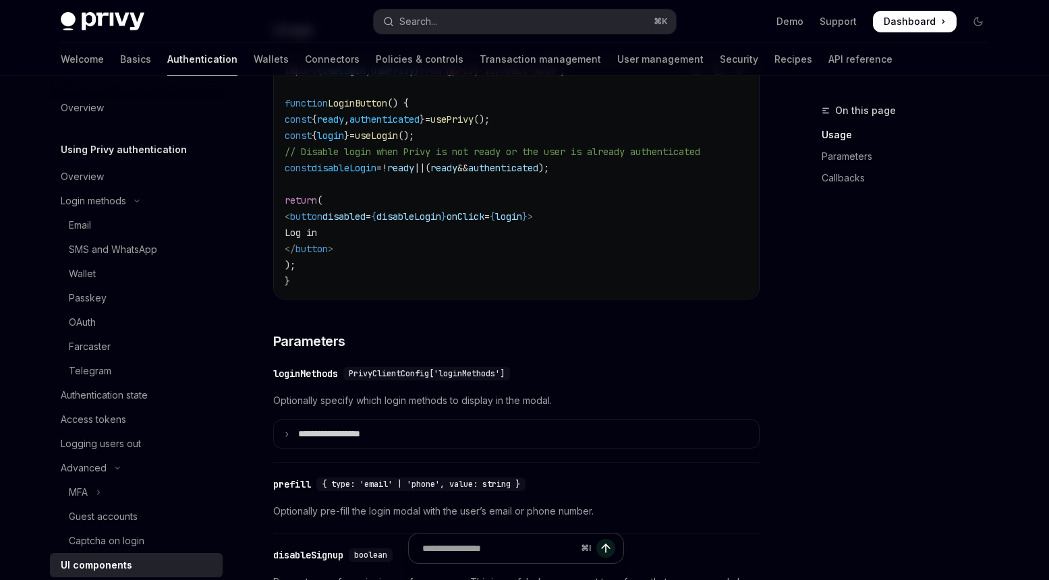
scroll to position [1223, 0]
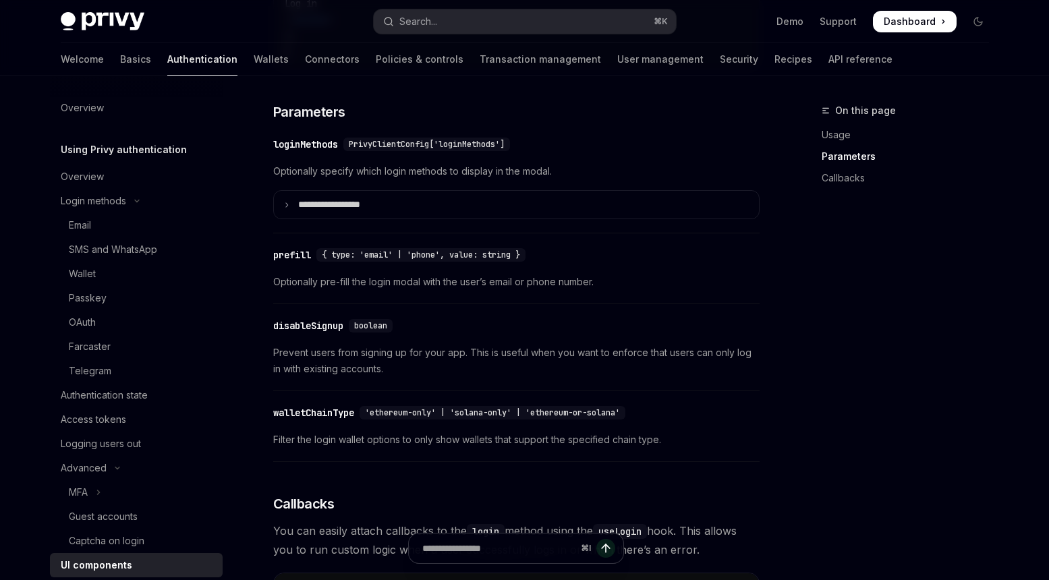
click at [910, 18] on span "Dashboard" at bounding box center [910, 21] width 52 height 13
